Goal: Task Accomplishment & Management: Manage account settings

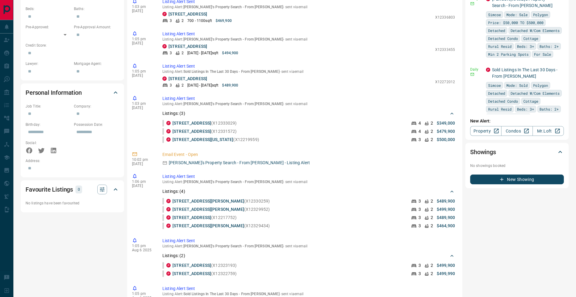
scroll to position [108, 0]
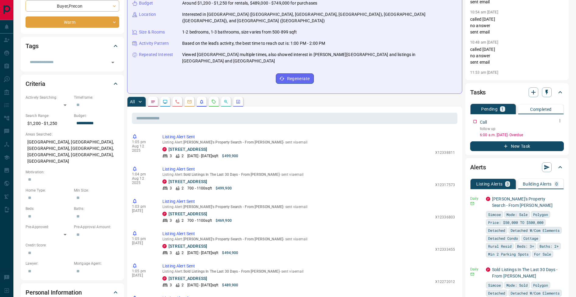
click at [560, 123] on button "button" at bounding box center [560, 121] width 8 height 8
click at [557, 132] on li "Edit" at bounding box center [550, 132] width 27 height 9
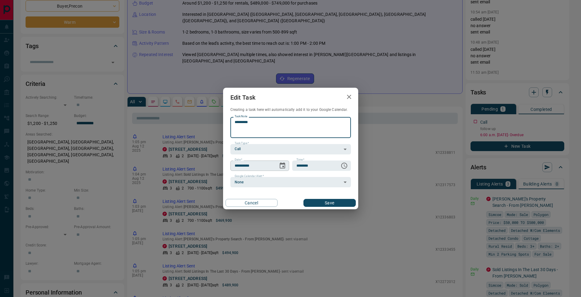
click at [283, 166] on icon "Choose date, selected date is Aug 12, 2025" at bounding box center [282, 165] width 5 height 6
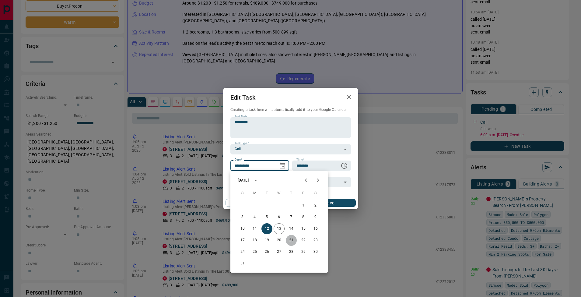
click at [290, 242] on button "21" at bounding box center [291, 240] width 11 height 11
type input "**********"
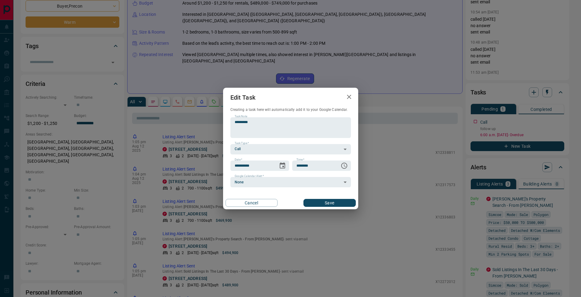
click at [330, 203] on button "Save" at bounding box center [329, 203] width 52 height 8
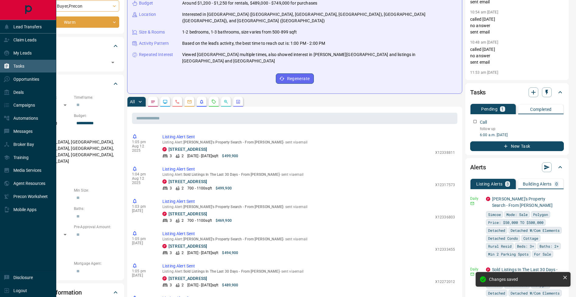
click at [7, 66] on icon at bounding box center [7, 66] width 6 height 6
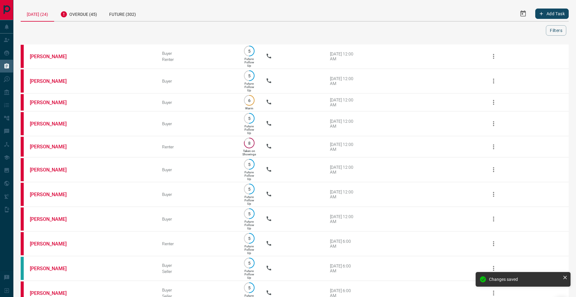
click at [84, 22] on div "[DATE] (24) Overdue (45) Future (302) Add Task Filters" at bounding box center [295, 21] width 548 height 30
click at [93, 9] on div "Overdue (45)" at bounding box center [78, 13] width 49 height 15
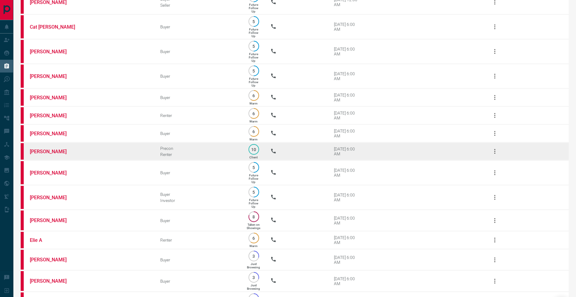
scroll to position [105, 0]
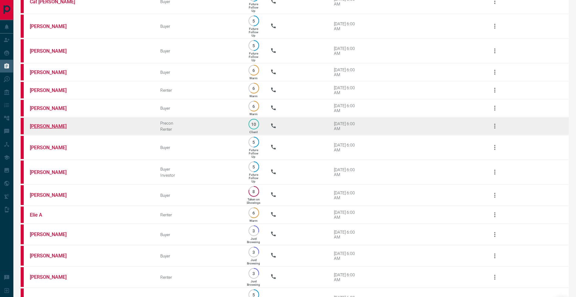
click at [58, 129] on link "[PERSON_NAME]" at bounding box center [53, 126] width 46 height 6
